Goal: Task Accomplishment & Management: Manage account settings

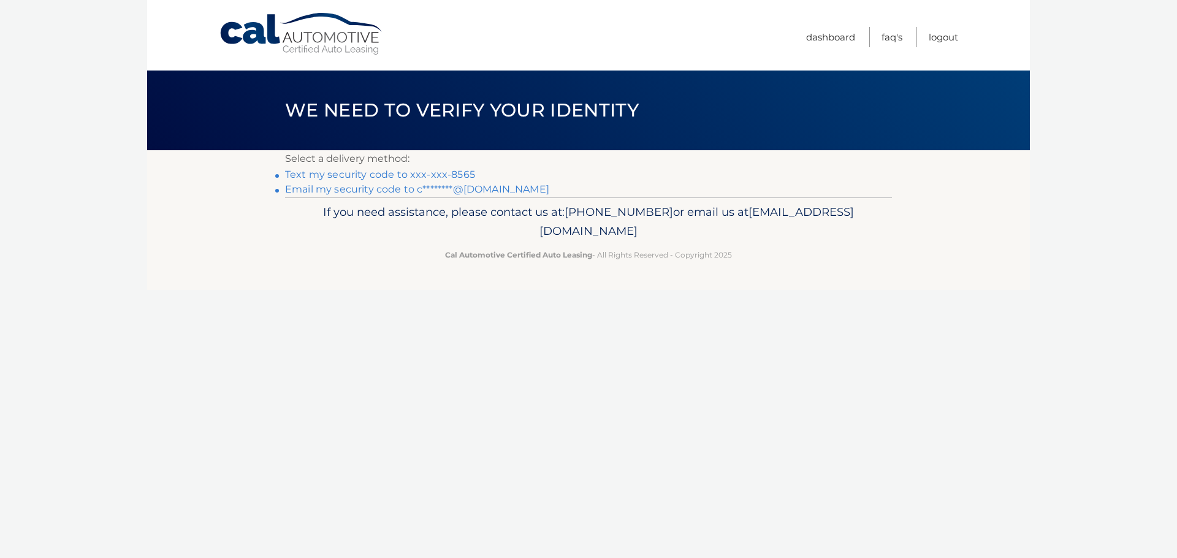
click at [386, 177] on link "Text my security code to xxx-xxx-8565" at bounding box center [380, 175] width 190 height 12
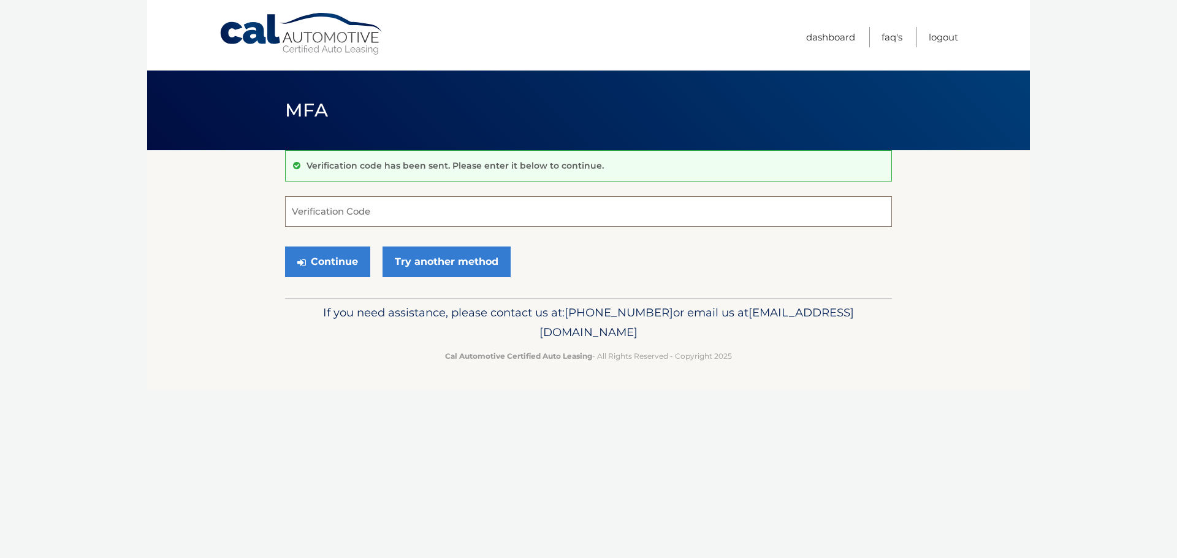
click at [364, 216] on input "Verification Code" at bounding box center [588, 211] width 607 height 31
type input "748016"
click at [340, 261] on button "Continue" at bounding box center [327, 261] width 85 height 31
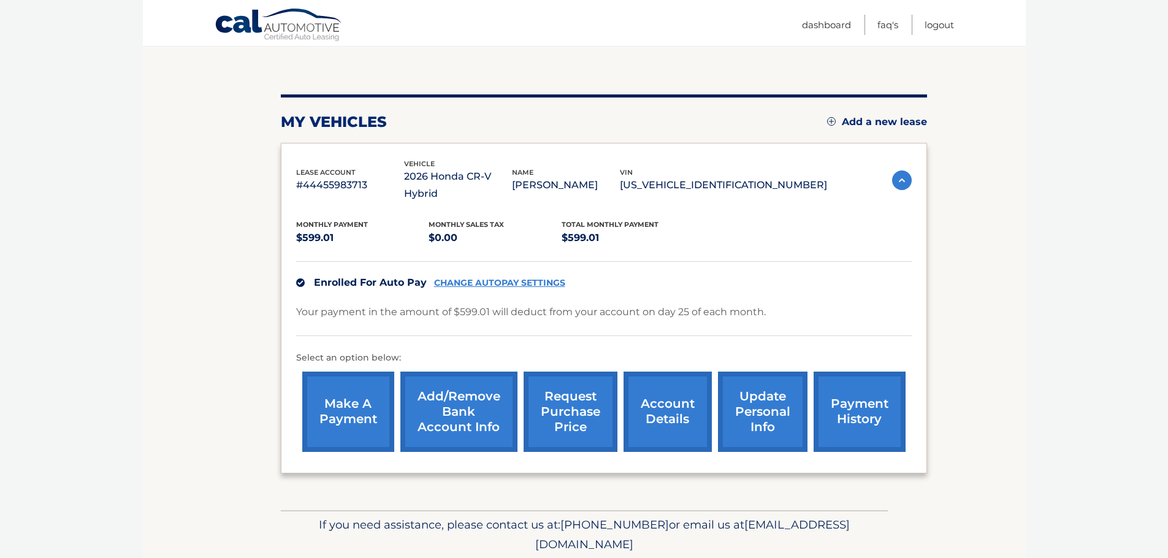
scroll to position [123, 0]
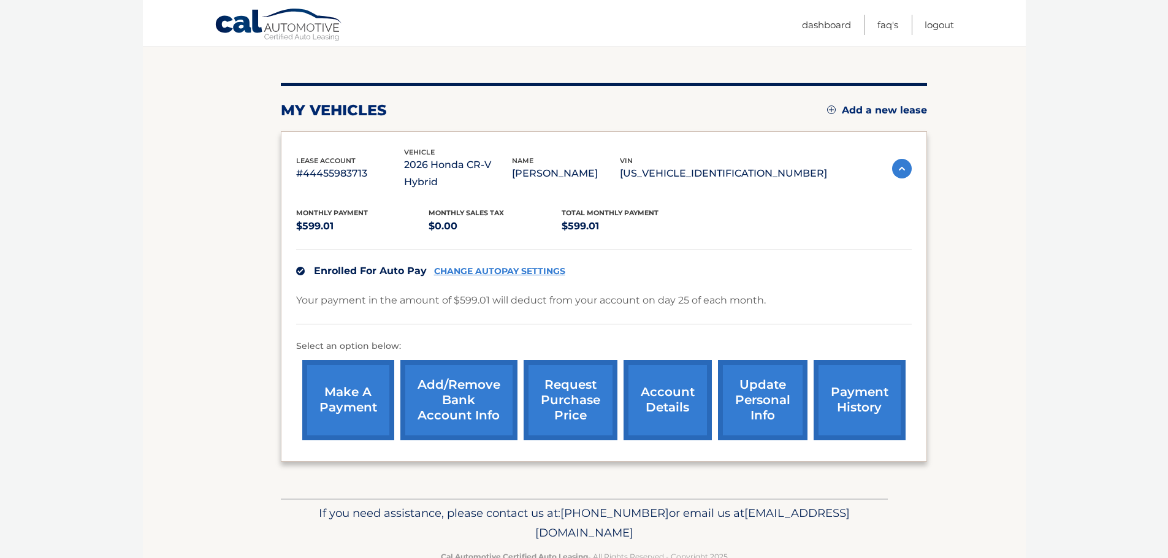
click at [649, 386] on link "account details" at bounding box center [668, 400] width 88 height 80
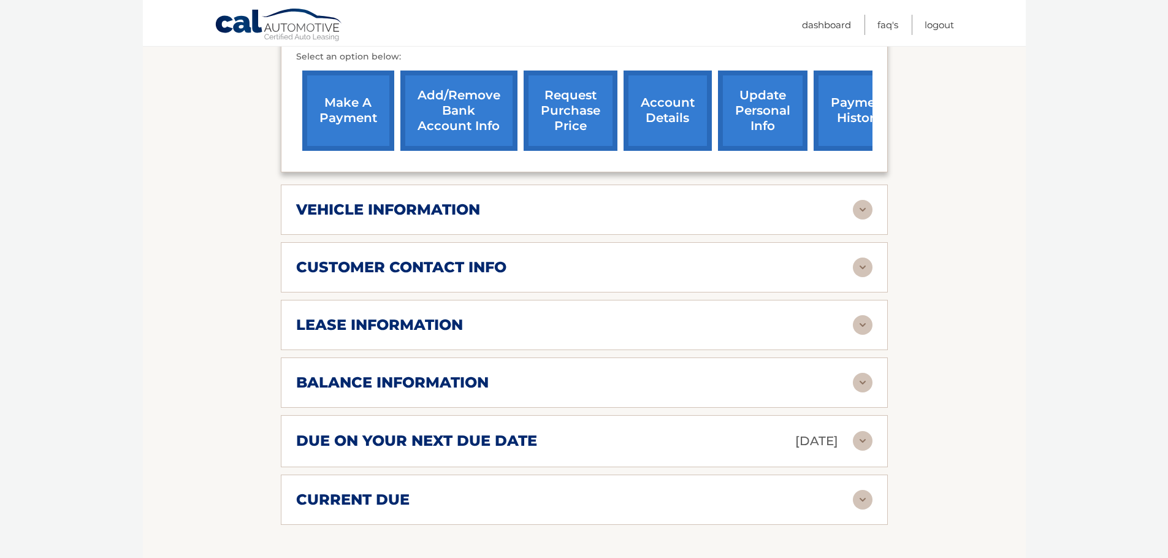
scroll to position [429, 0]
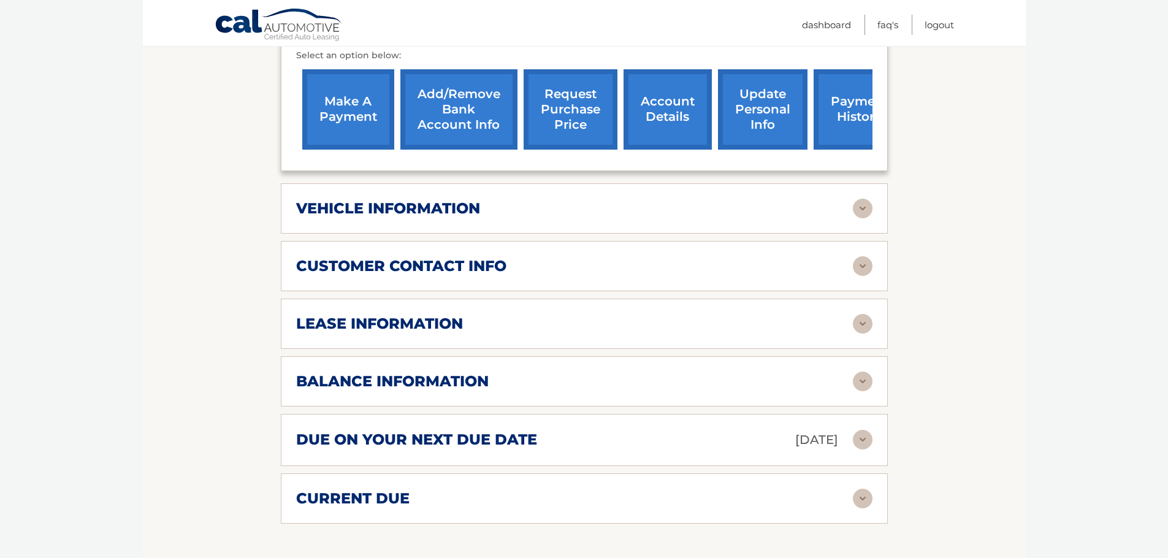
click at [860, 325] on img at bounding box center [863, 324] width 20 height 20
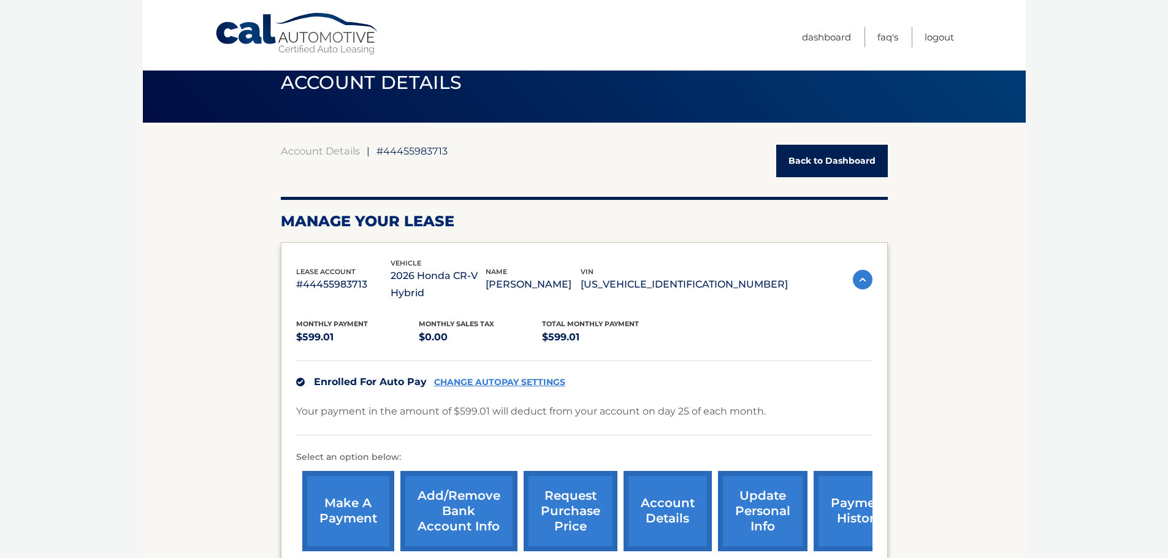
scroll to position [0, 0]
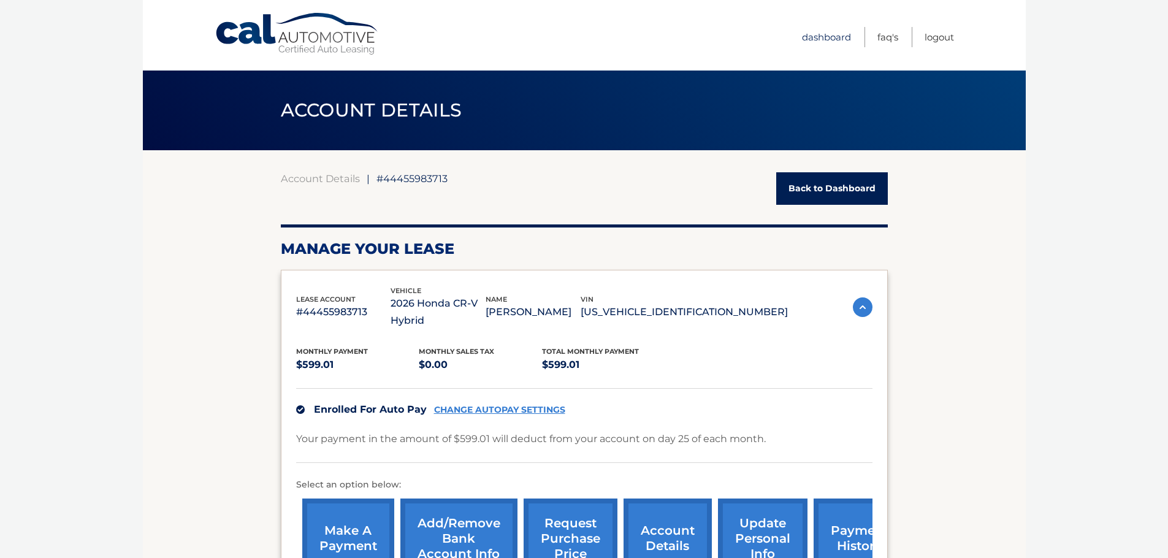
click at [826, 37] on link "Dashboard" at bounding box center [826, 37] width 49 height 20
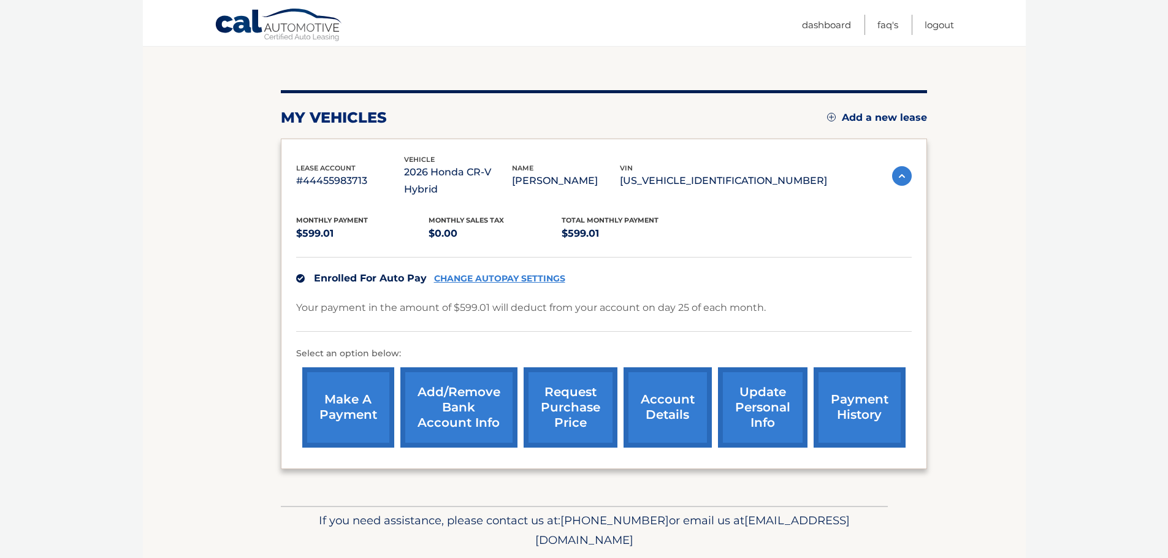
scroll to position [123, 0]
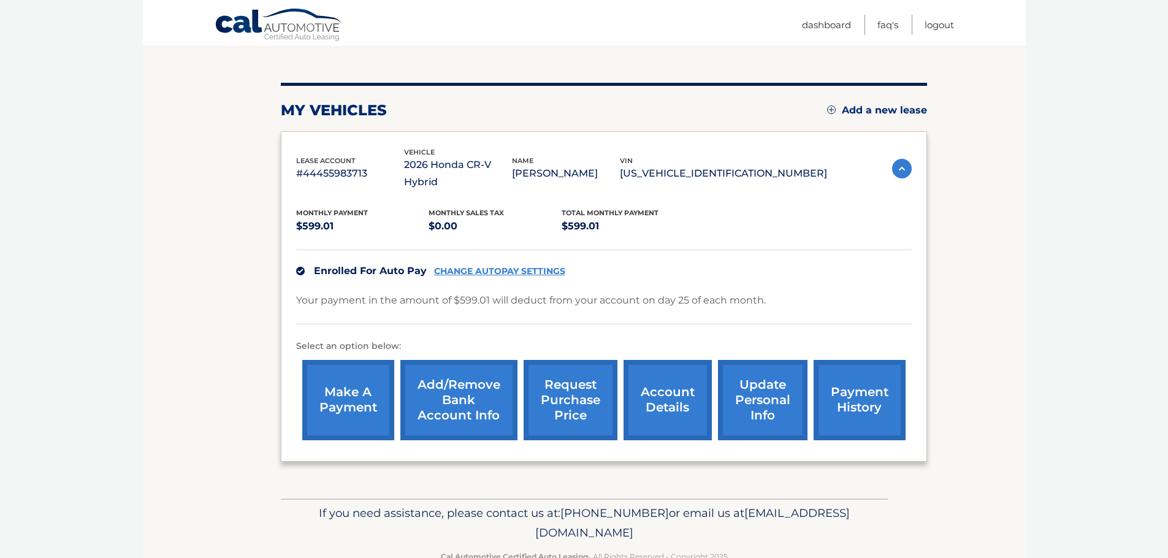
click at [764, 385] on link "update personal info" at bounding box center [763, 400] width 90 height 80
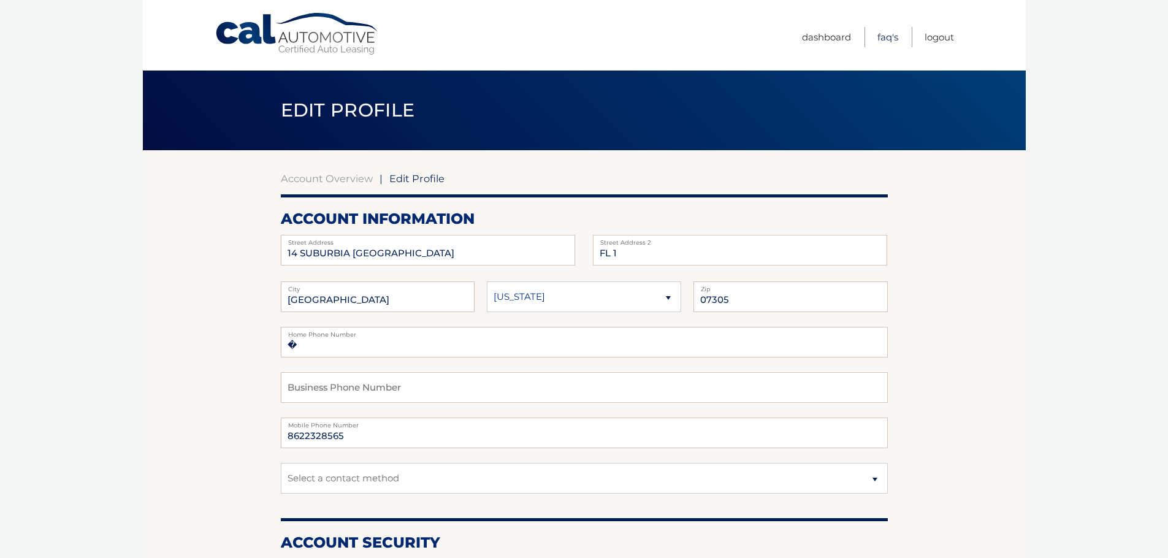
click at [885, 36] on link "FAQ's" at bounding box center [887, 37] width 21 height 20
